Goal: Navigation & Orientation: Find specific page/section

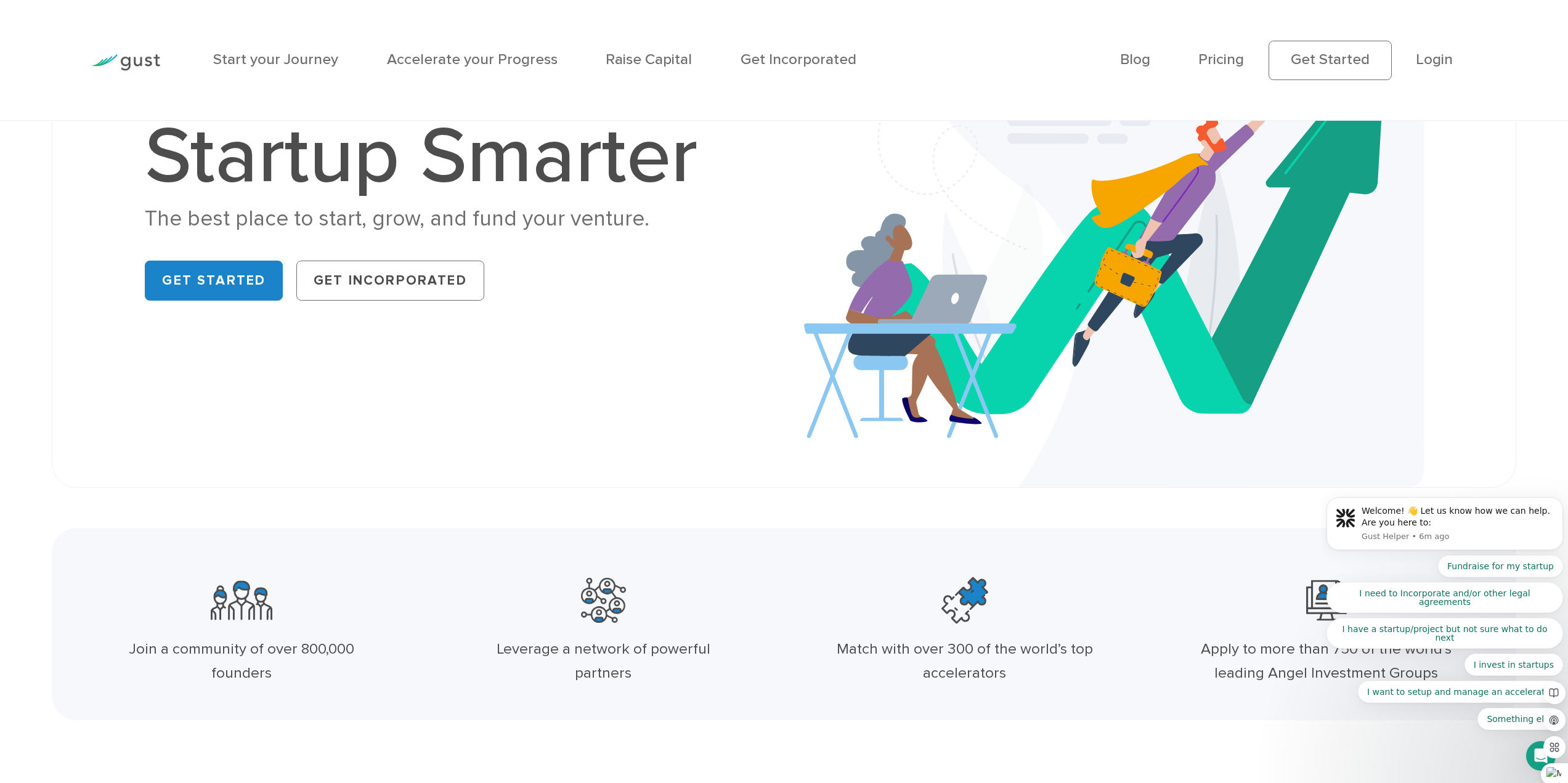
scroll to position [124, 0]
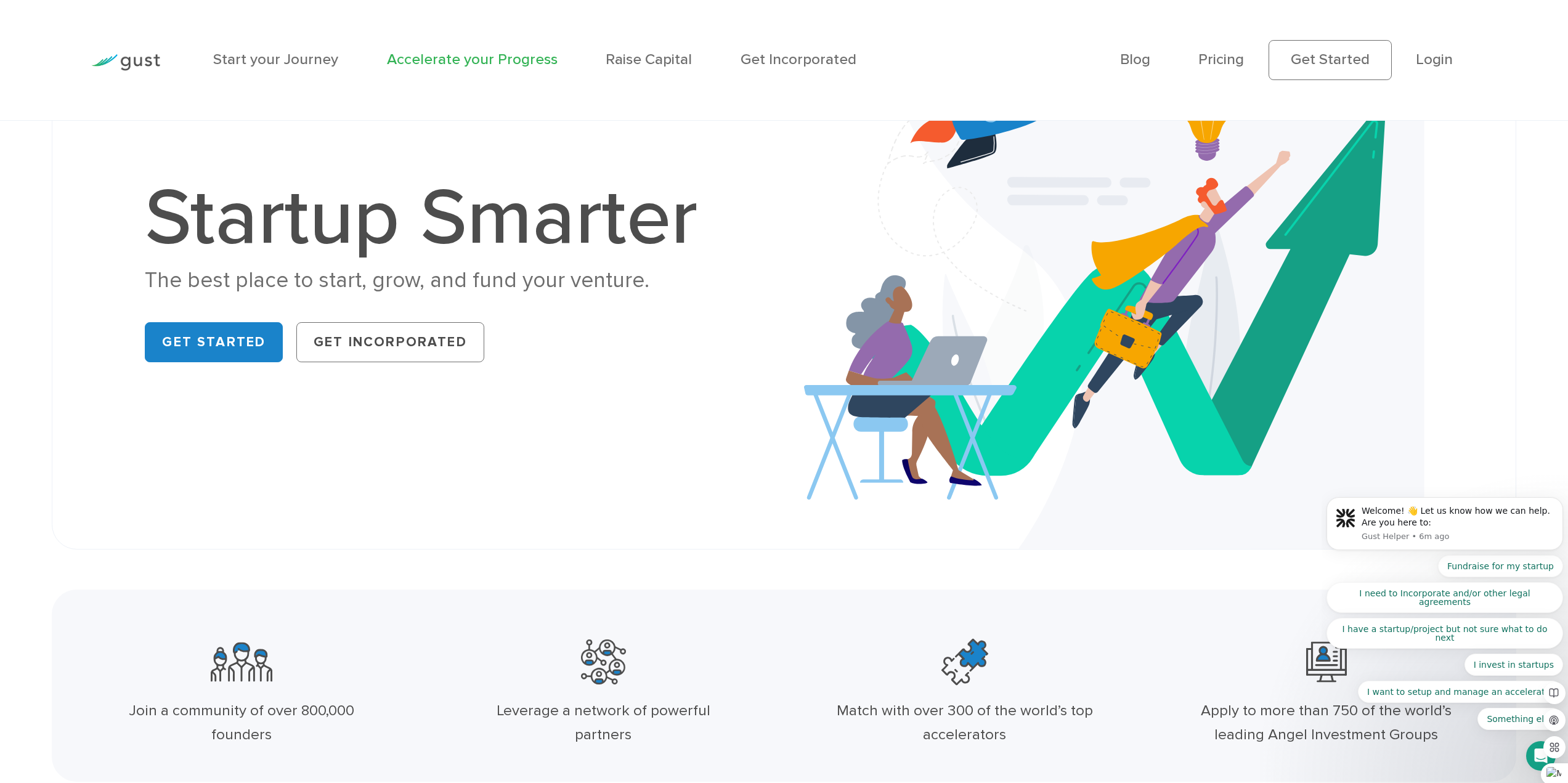
click at [504, 56] on link "Accelerate your Progress" at bounding box center [472, 59] width 170 height 18
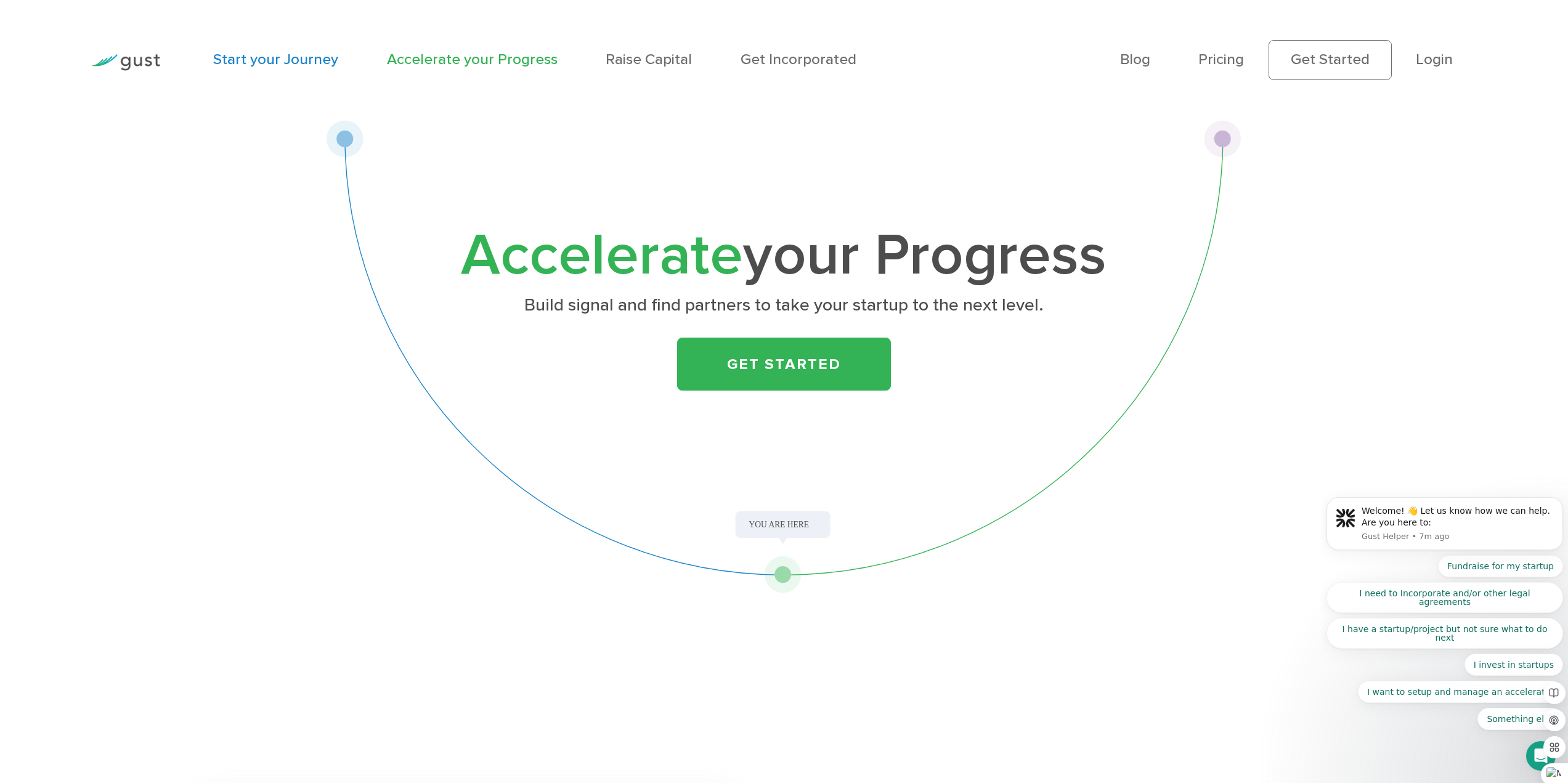
click at [302, 62] on link "Start your Journey" at bounding box center [276, 59] width 125 height 18
